Goal: Information Seeking & Learning: Learn about a topic

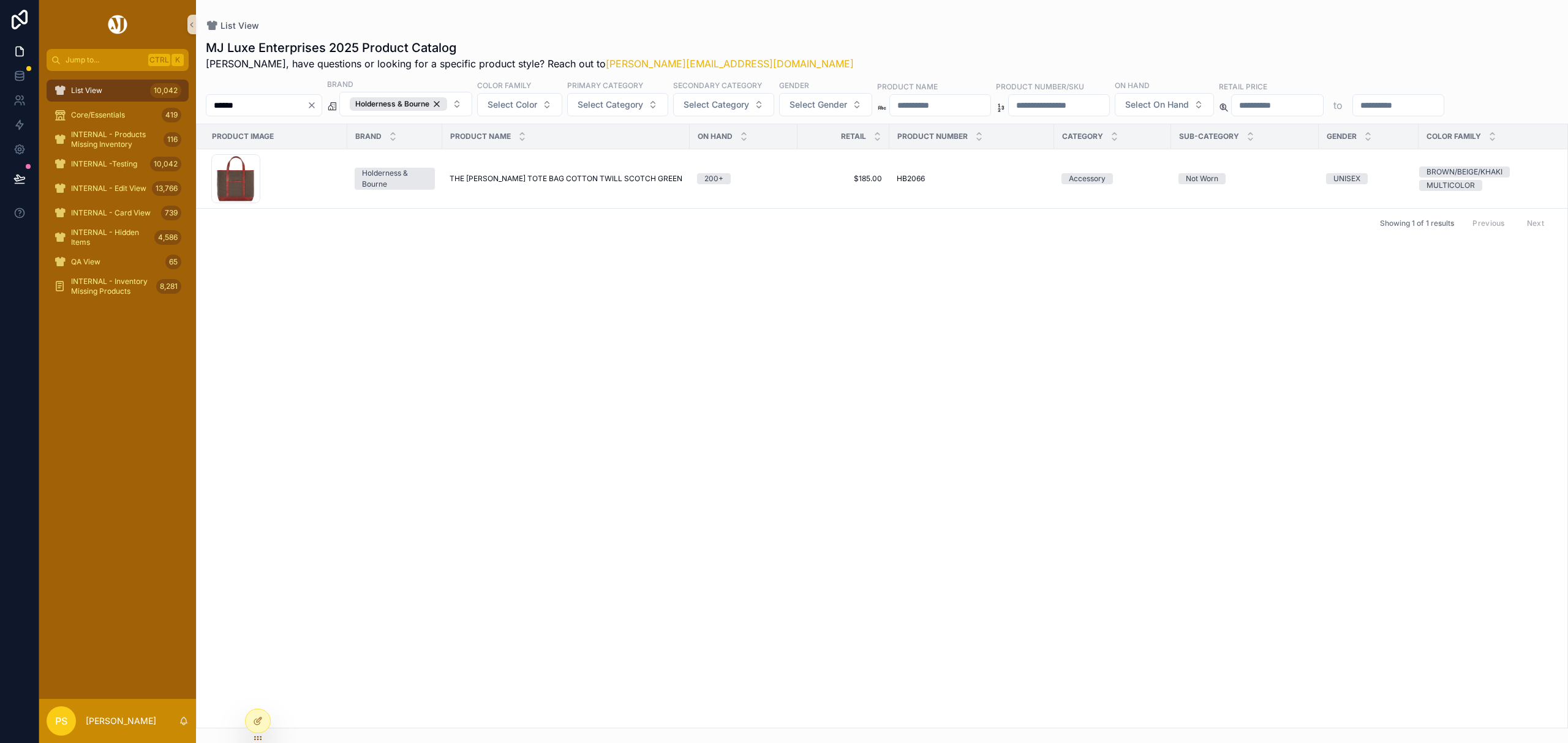
click at [99, 91] on span "List View" at bounding box center [87, 90] width 31 height 9
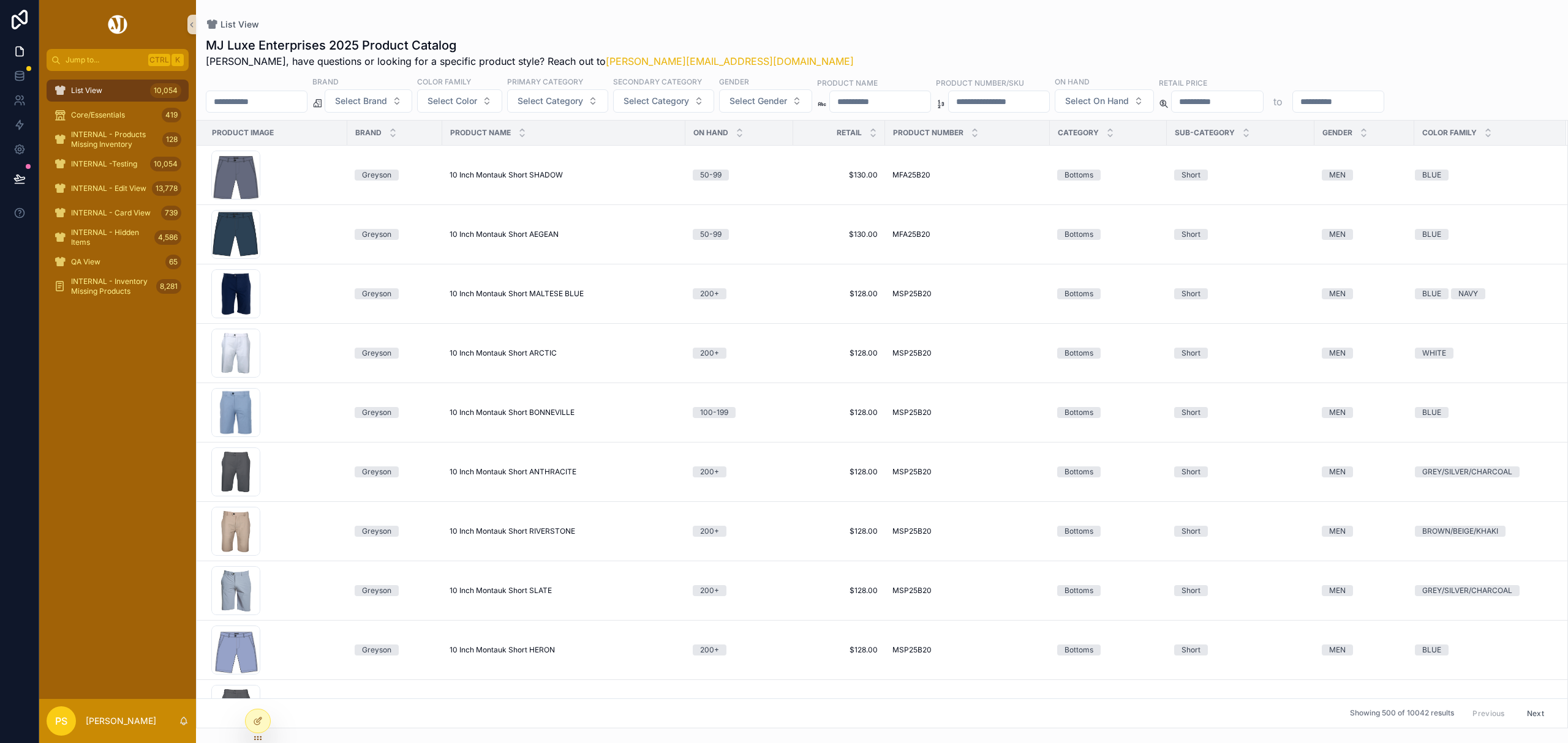
click at [300, 103] on input "******" at bounding box center [257, 102] width 100 height 17
click at [387, 101] on span "Select Brand" at bounding box center [361, 101] width 52 height 12
click at [733, 15] on div "List View MJ Luxe Enterprises 2025 Product Catalog [PERSON_NAME], have question…" at bounding box center [881, 364] width 1372 height 728
click at [787, 103] on span "Select Gender" at bounding box center [758, 101] width 57 height 12
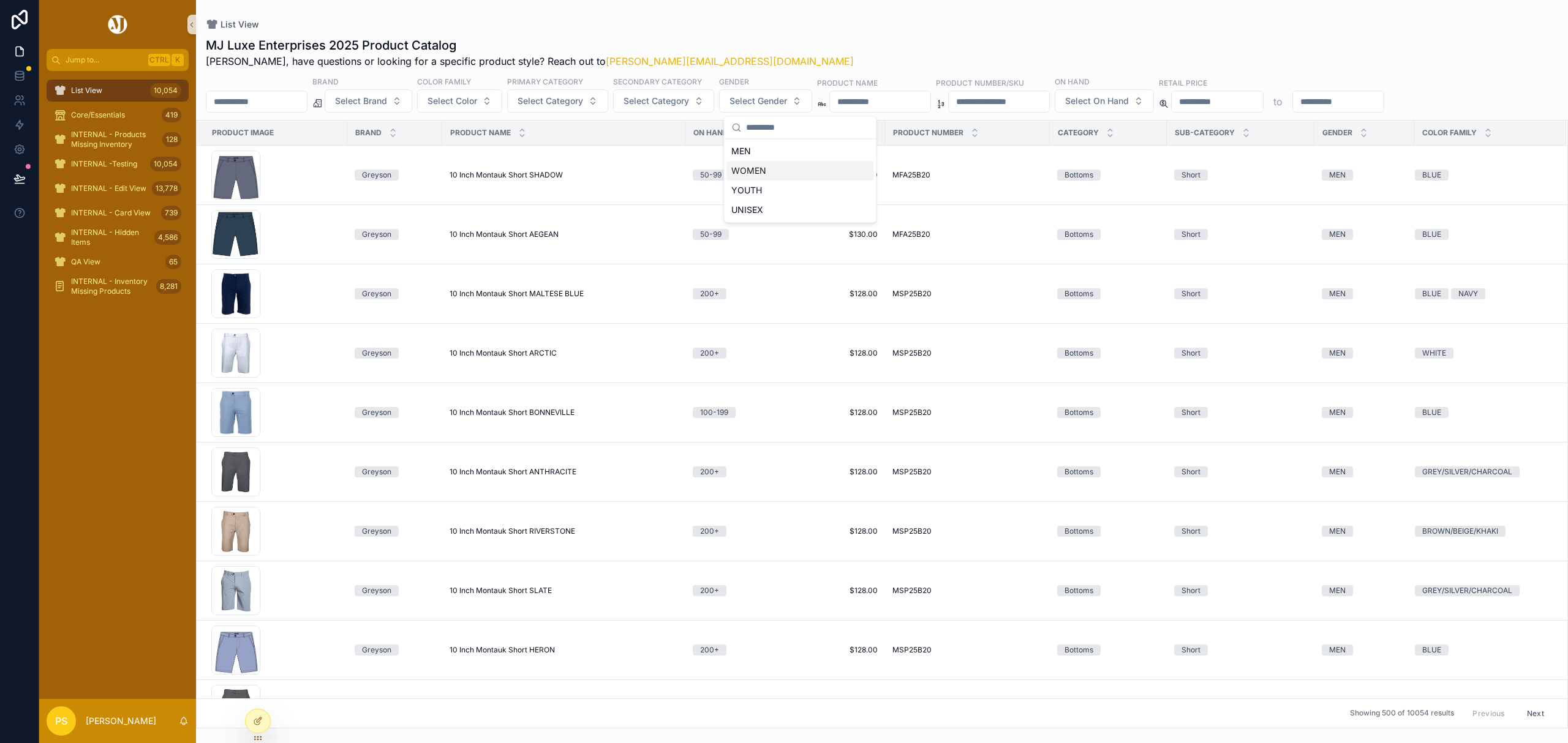
click at [762, 164] on div "WOMEN" at bounding box center [800, 170] width 147 height 20
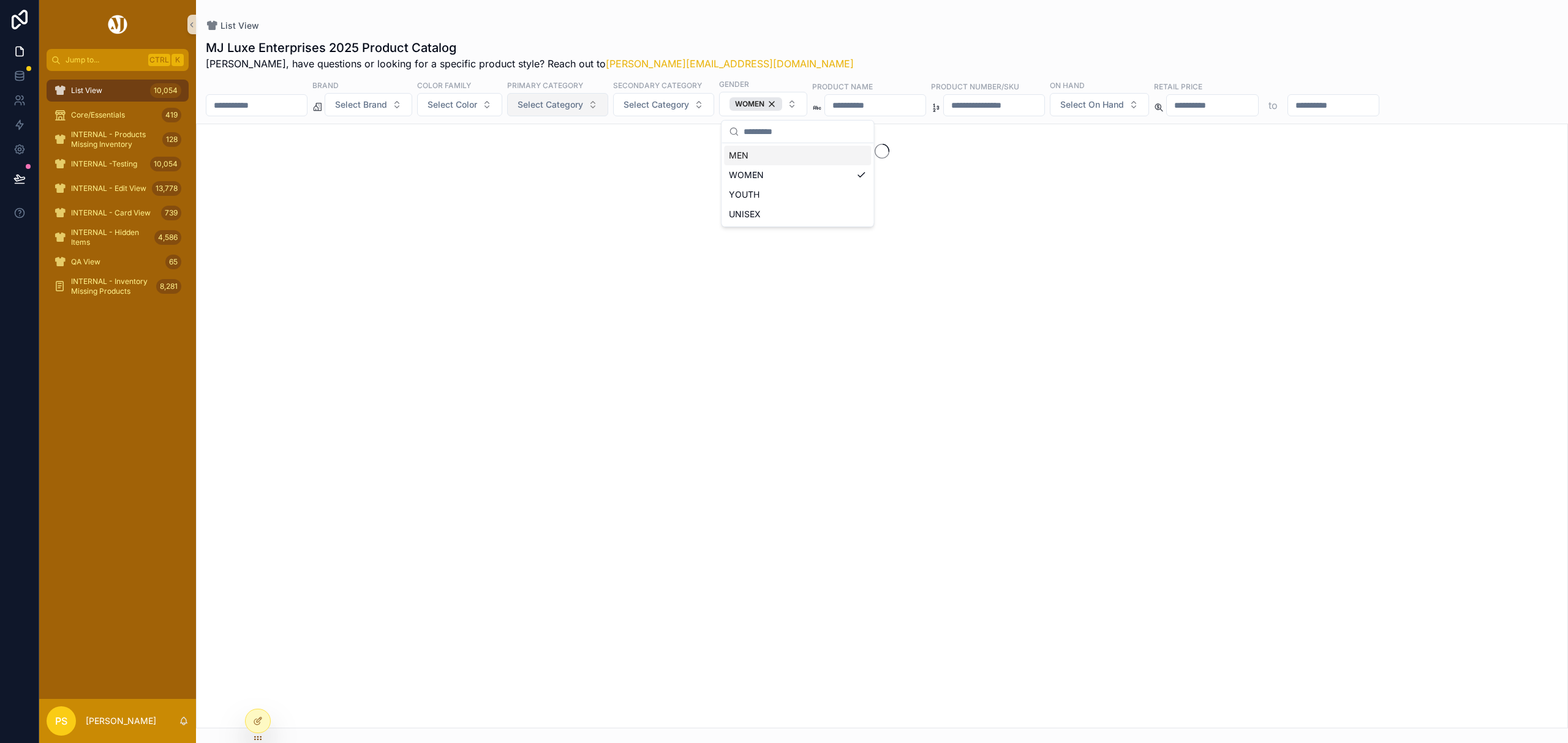
click at [583, 111] on span "Select Category" at bounding box center [551, 105] width 65 height 12
click at [561, 270] on div "Polo" at bounding box center [591, 273] width 147 height 20
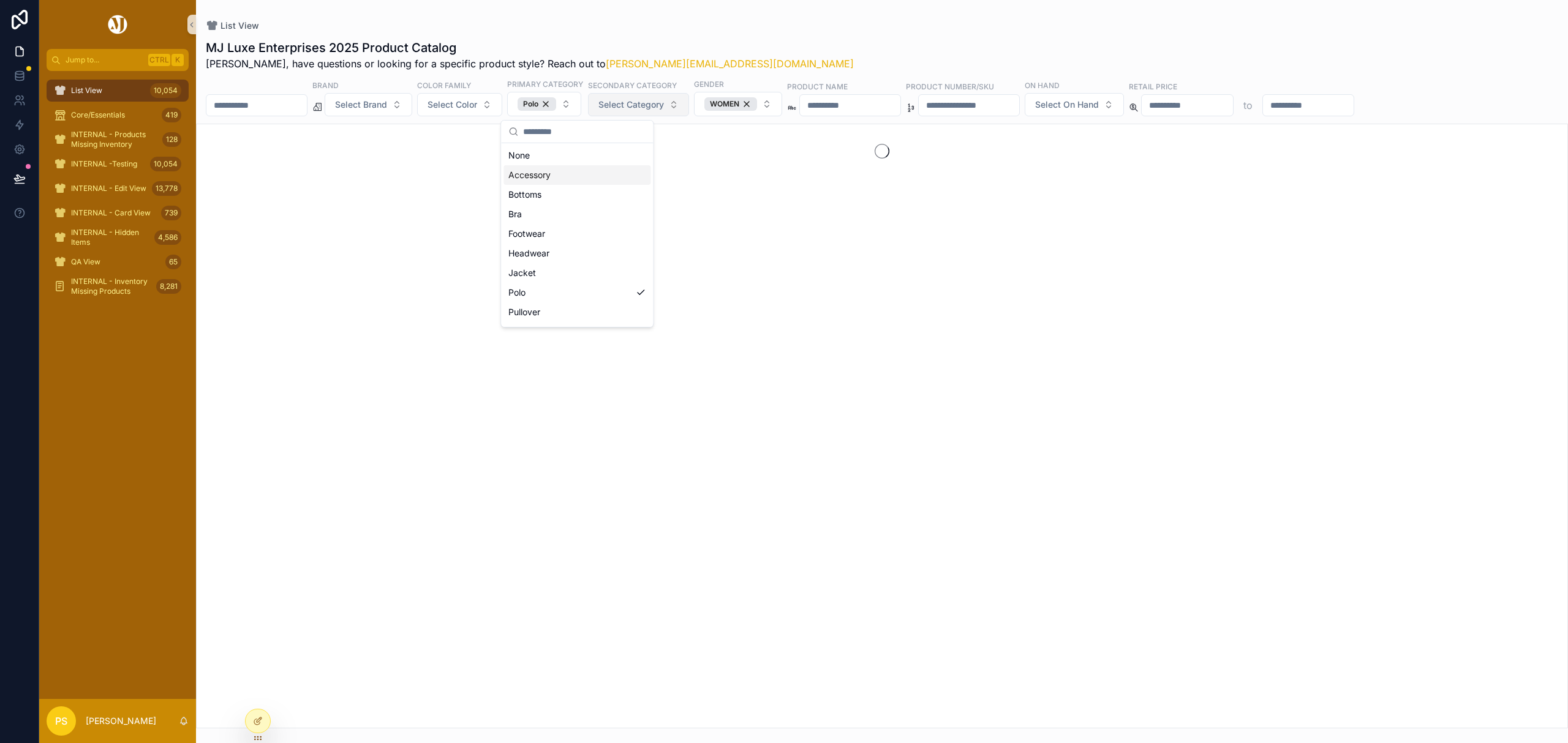
click at [664, 100] on span "Select Category" at bounding box center [631, 105] width 65 height 12
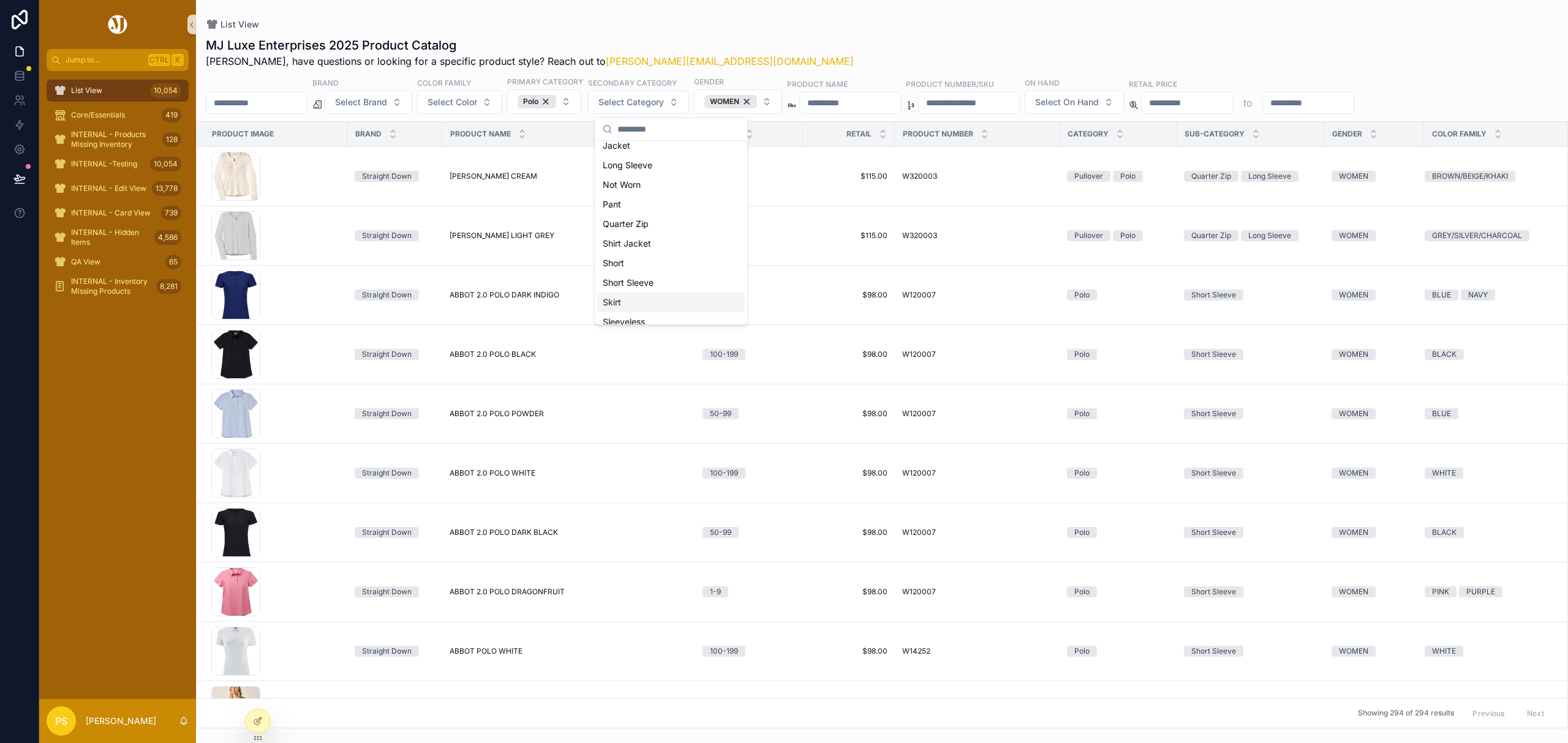
scroll to position [163, 0]
click at [641, 201] on div "Long Sleeve" at bounding box center [671, 205] width 147 height 20
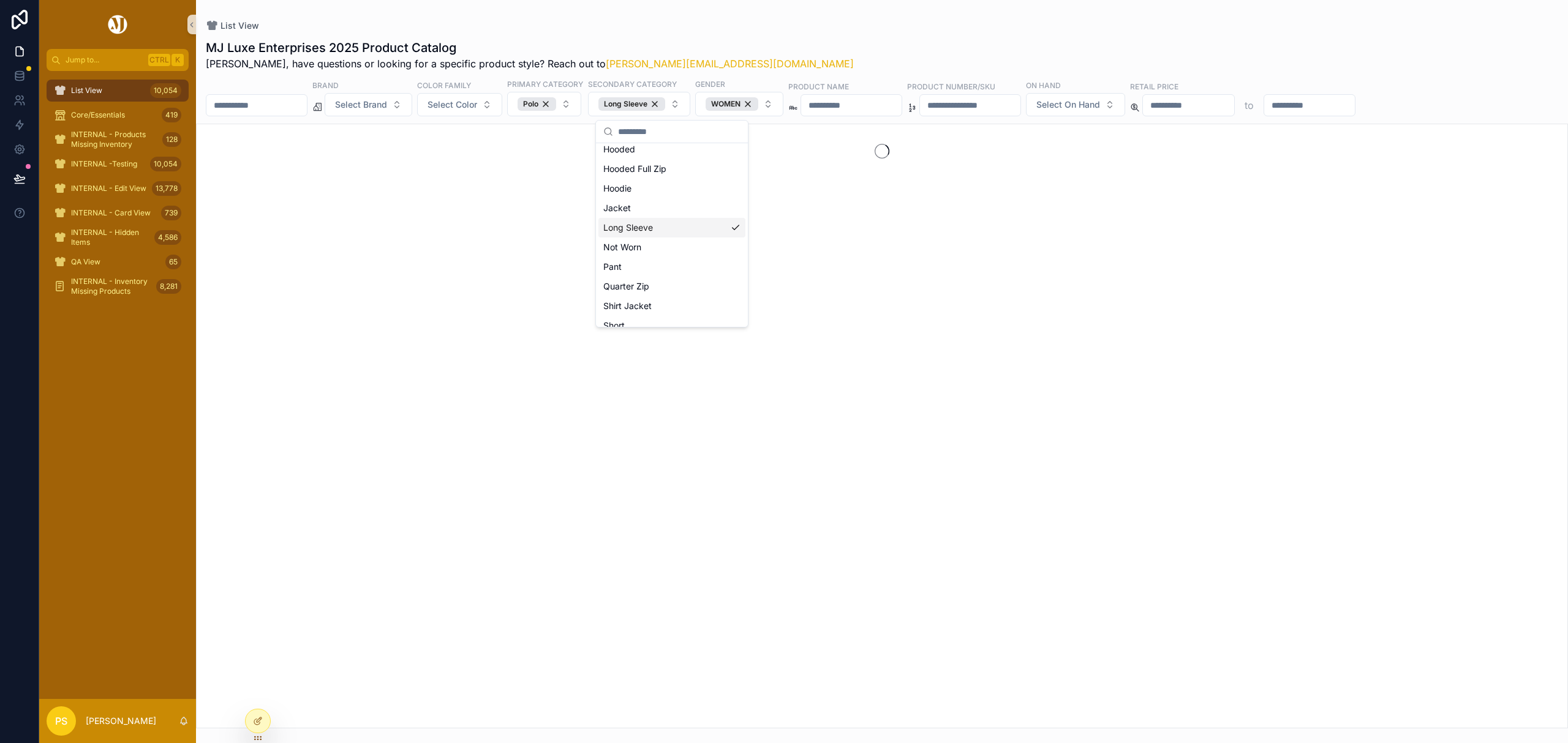
scroll to position [182, 0]
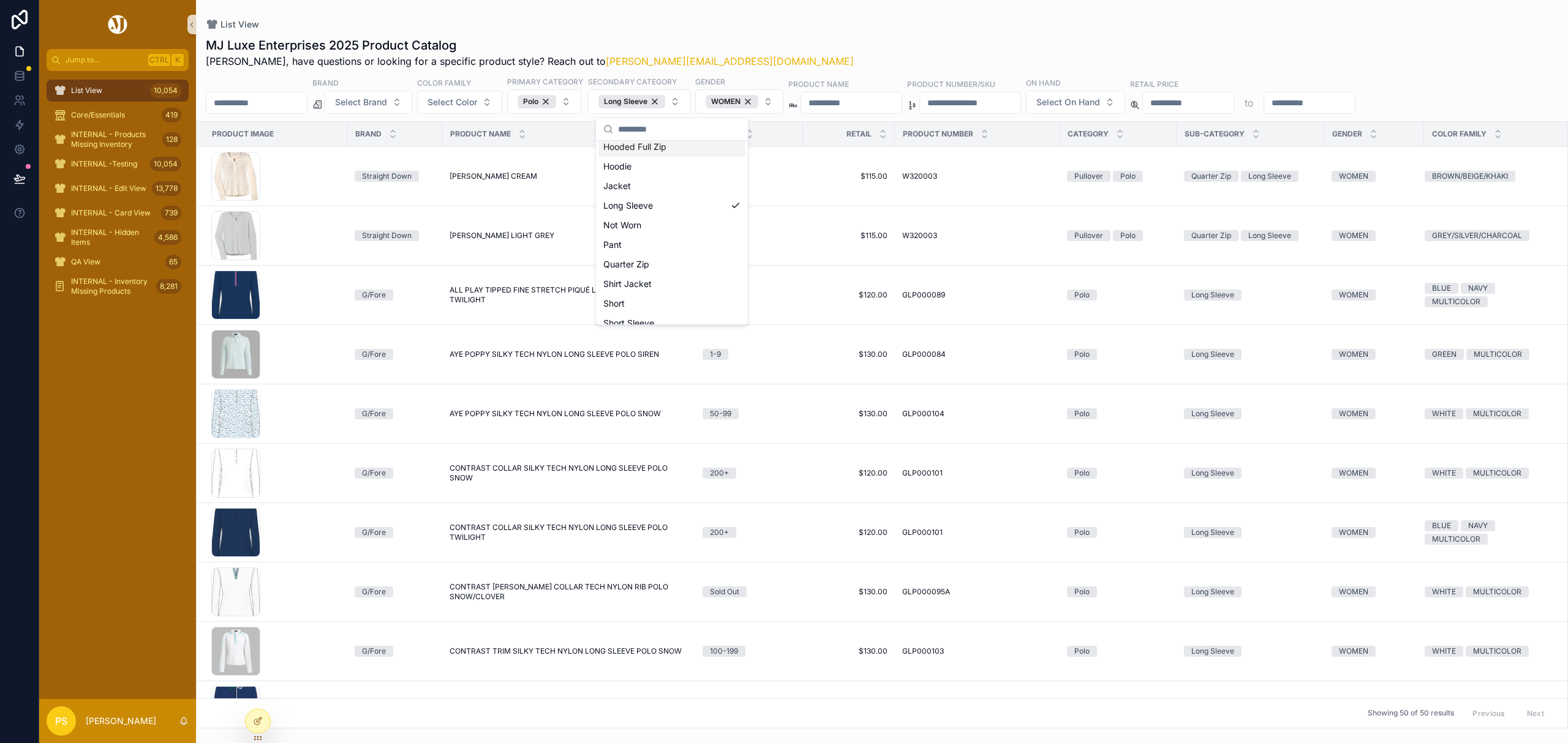
click at [809, 16] on div "List View MJ Luxe Enterprises 2025 Product Catalog [PERSON_NAME], have question…" at bounding box center [881, 364] width 1372 height 728
click at [471, 99] on span "Select Color" at bounding box center [452, 102] width 49 height 12
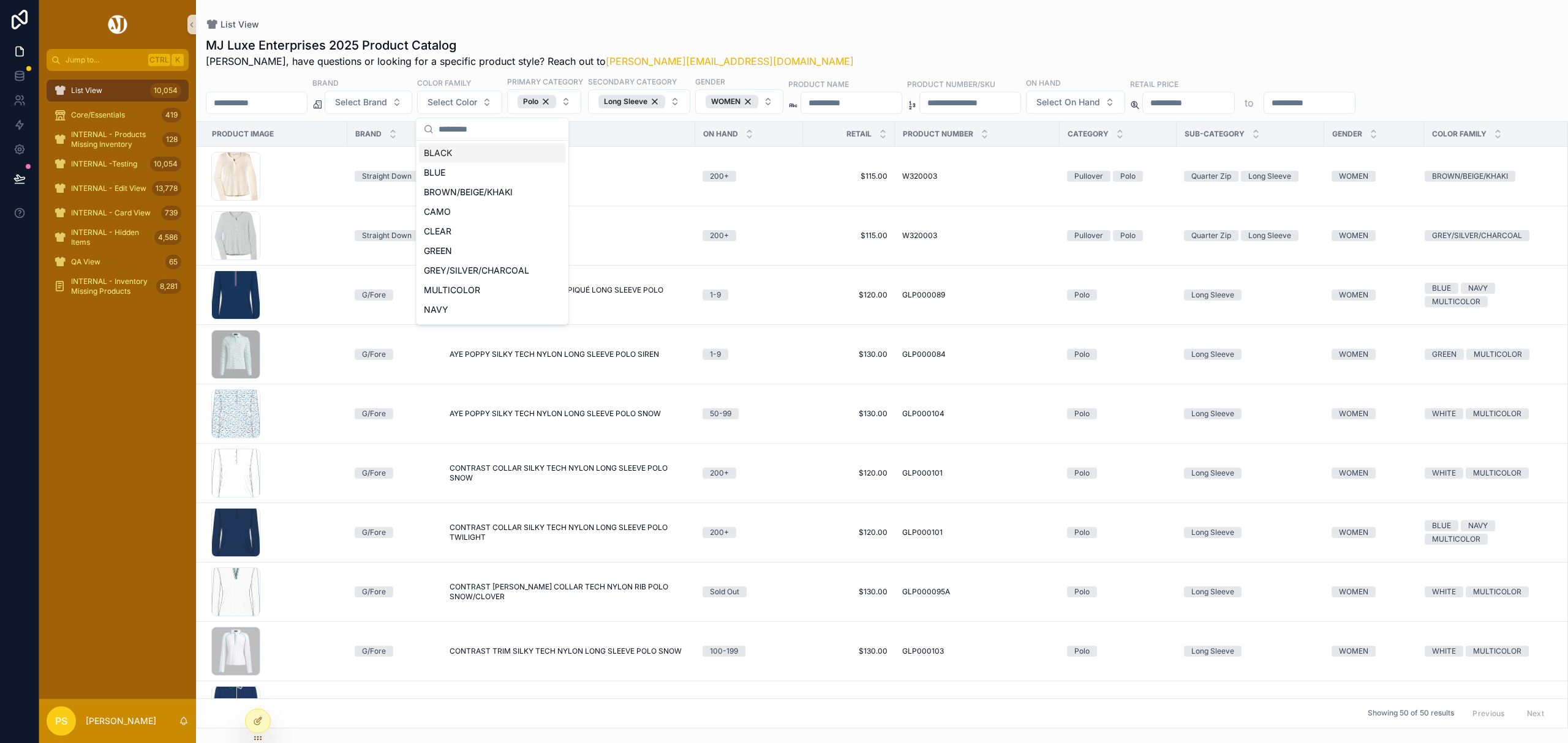
click at [444, 150] on div "BLACK" at bounding box center [492, 153] width 147 height 20
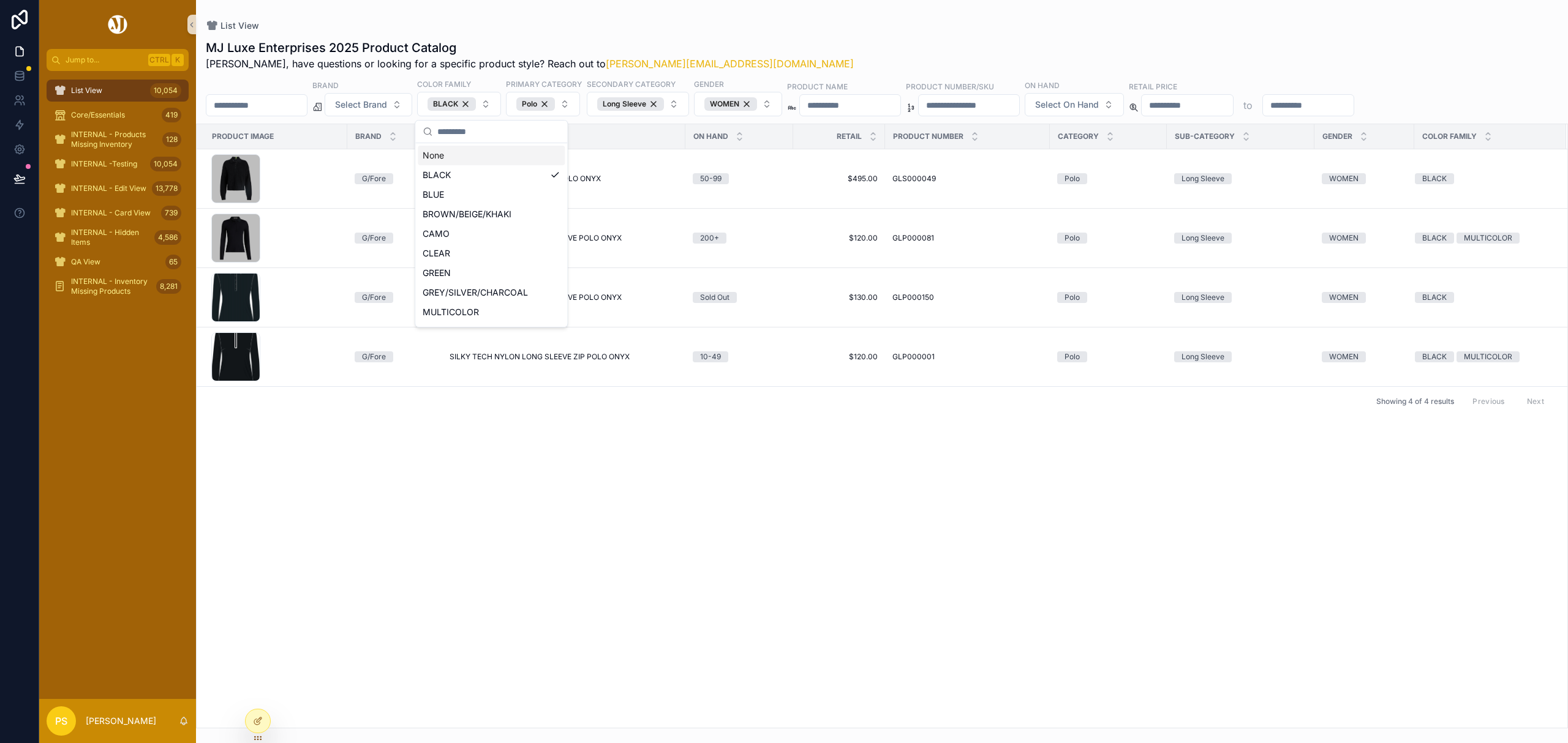
click at [921, 44] on div "MJ Luxe Enterprises 2025 Product Catalog [PERSON_NAME], have questions or looki…" at bounding box center [881, 55] width 1352 height 32
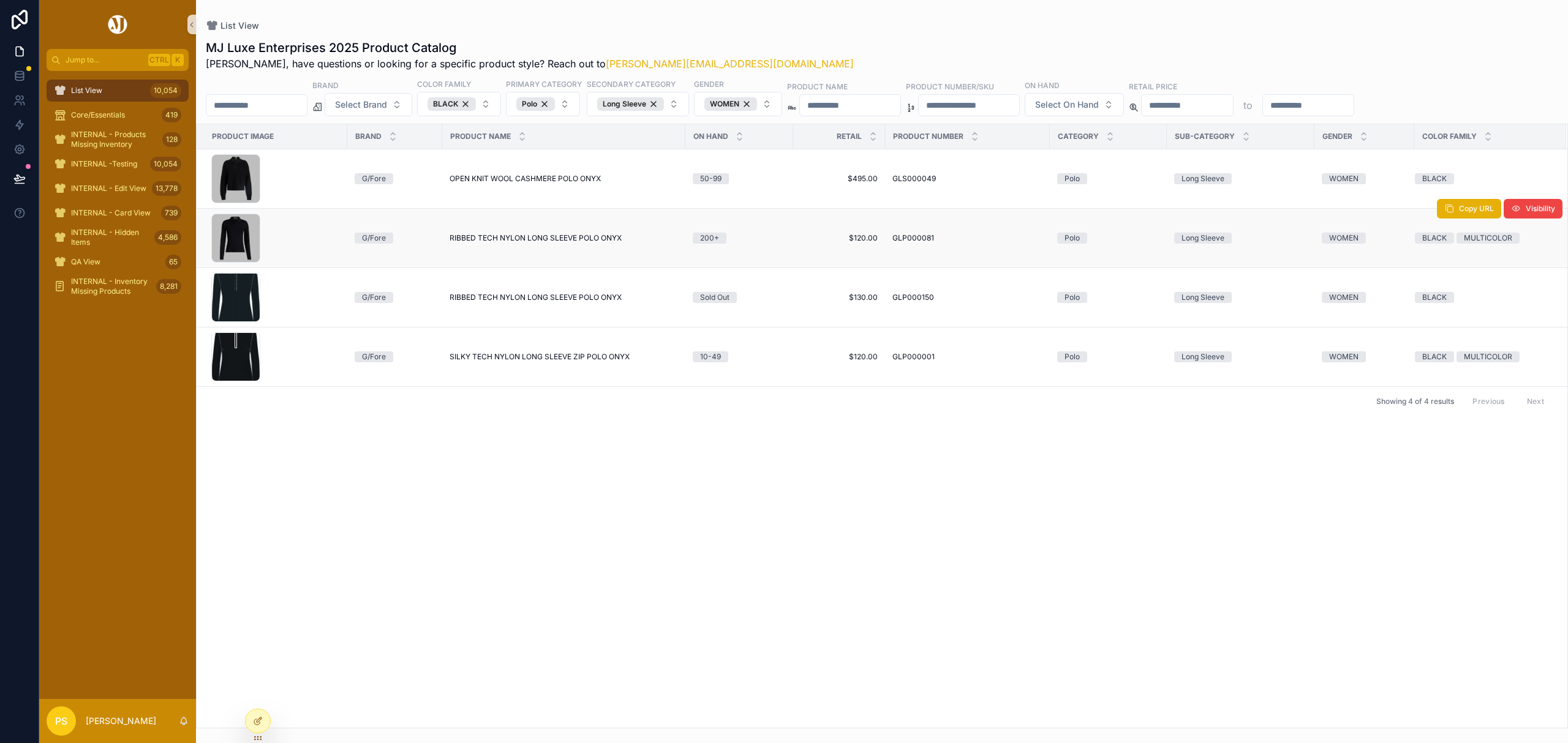
click at [492, 241] on span "RIBBED TECH NYLON LONG SLEEVE POLO ONYX" at bounding box center [535, 238] width 172 height 9
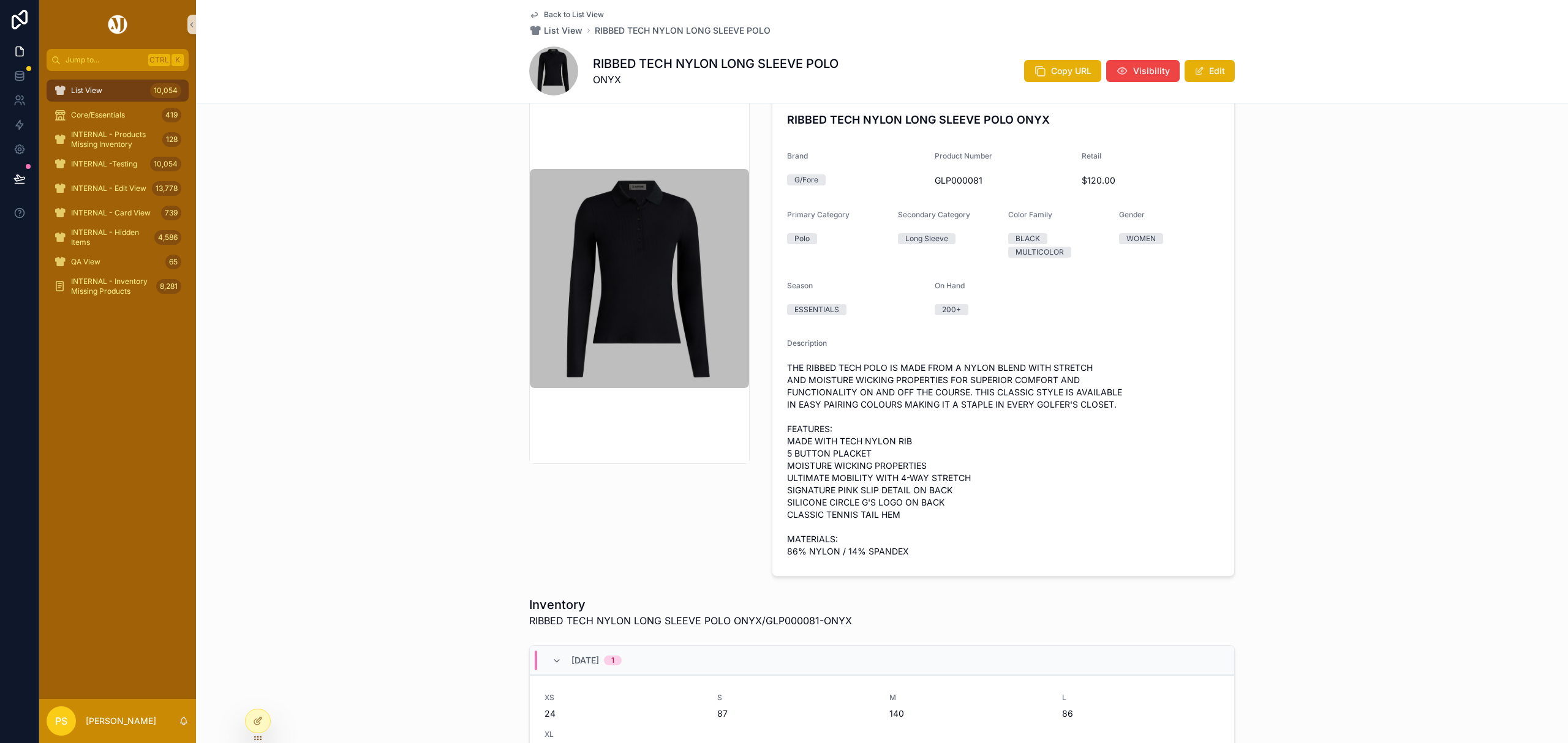
scroll to position [35, 0]
